Goal: Transaction & Acquisition: Purchase product/service

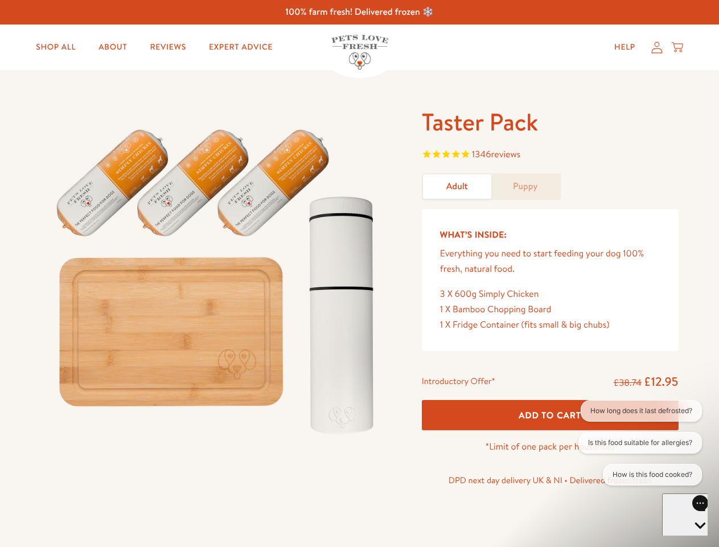
click at [359, 273] on img at bounding box center [218, 275] width 354 height 339
click at [550, 155] on span "1346 reviews" at bounding box center [550, 155] width 257 height 17
click at [550, 414] on div "Taster Pack 1346 reviews Adult Puppy What’s Inside: Everything you need to star…" at bounding box center [359, 312] width 719 height 484
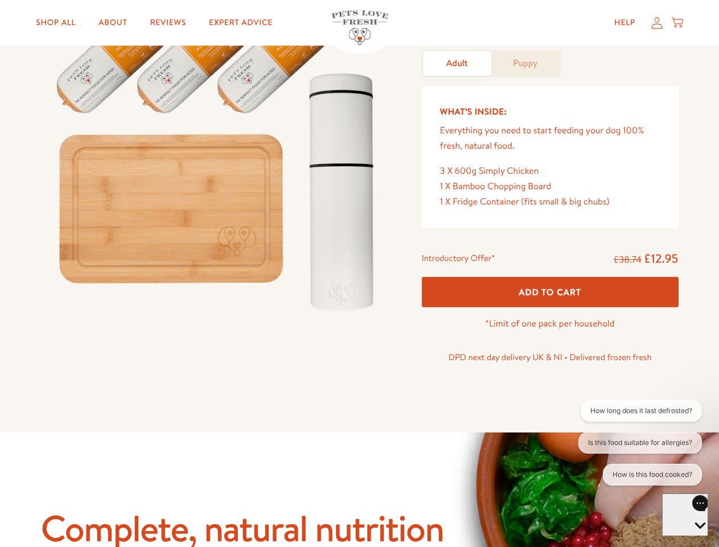
click at [641, 410] on button "How long does it last defrosted?" at bounding box center [641, 411] width 121 height 22
